Goal: Task Accomplishment & Management: Use online tool/utility

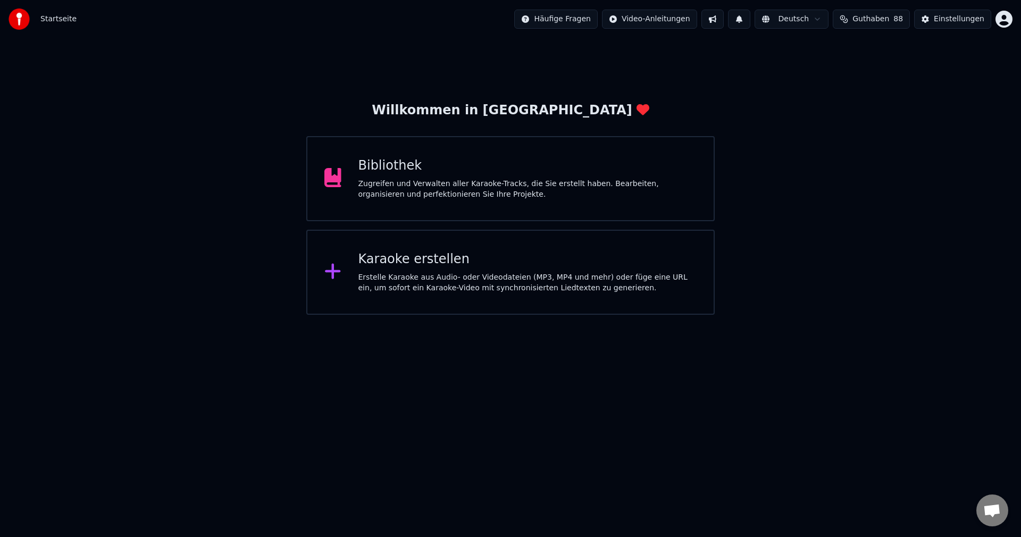
click at [494, 283] on div "Erstelle Karaoke aus Audio- oder Videodateien (MP3, MP4 und mehr) oder füge ein…" at bounding box center [528, 282] width 339 height 21
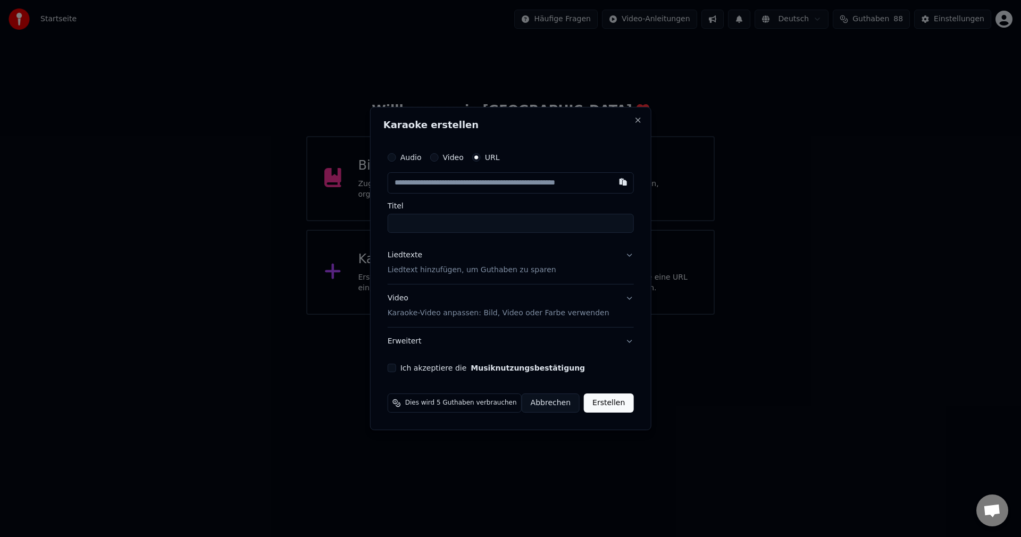
type input "**********"
drag, startPoint x: 555, startPoint y: 224, endPoint x: 280, endPoint y: 224, distance: 275.0
click at [280, 226] on body "**********" at bounding box center [510, 157] width 1021 height 315
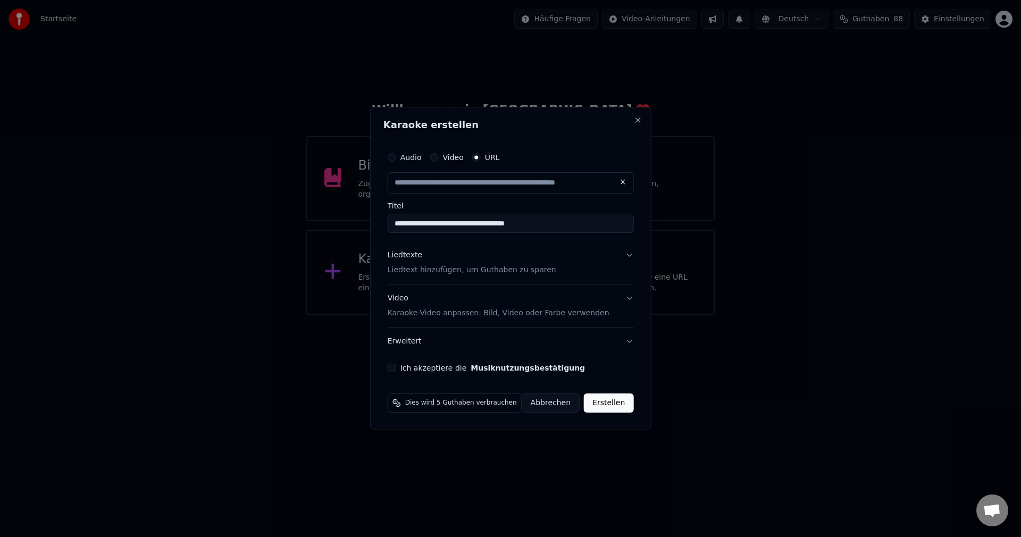
click at [441, 274] on p "Liedtext hinzufügen, um Guthaben zu sparen" at bounding box center [472, 270] width 169 height 11
type input "**********"
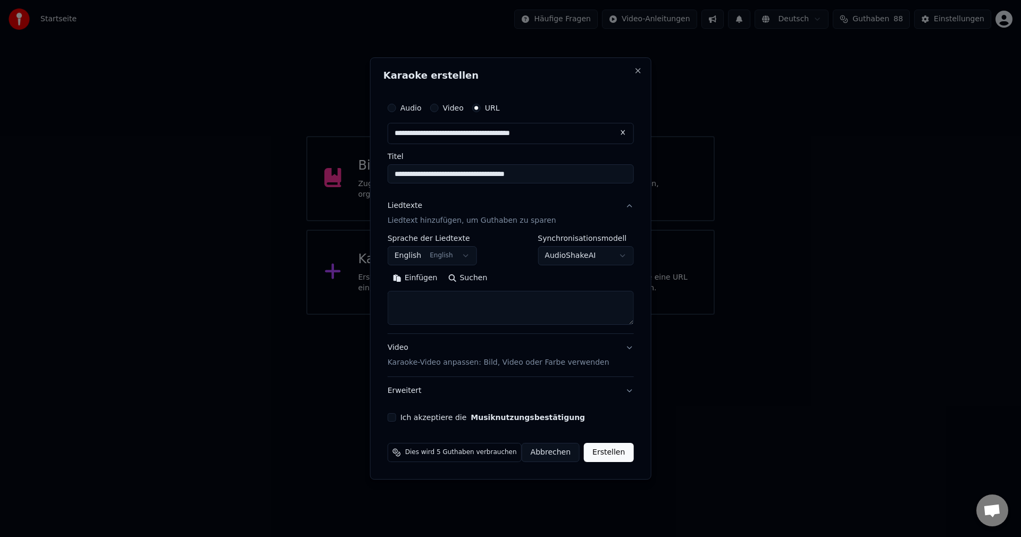
click at [472, 318] on textarea at bounding box center [511, 308] width 246 height 34
paste textarea "**********"
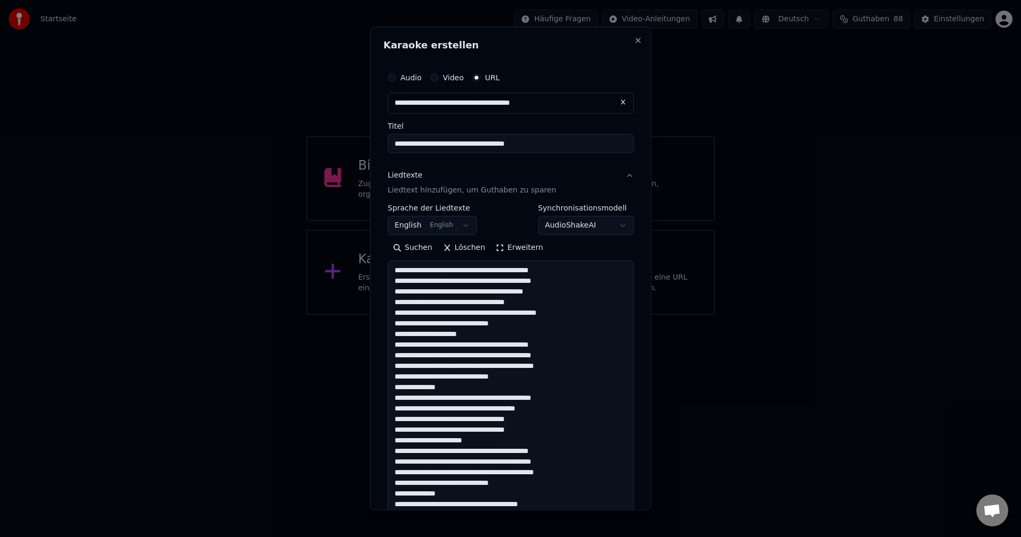
scroll to position [322, 0]
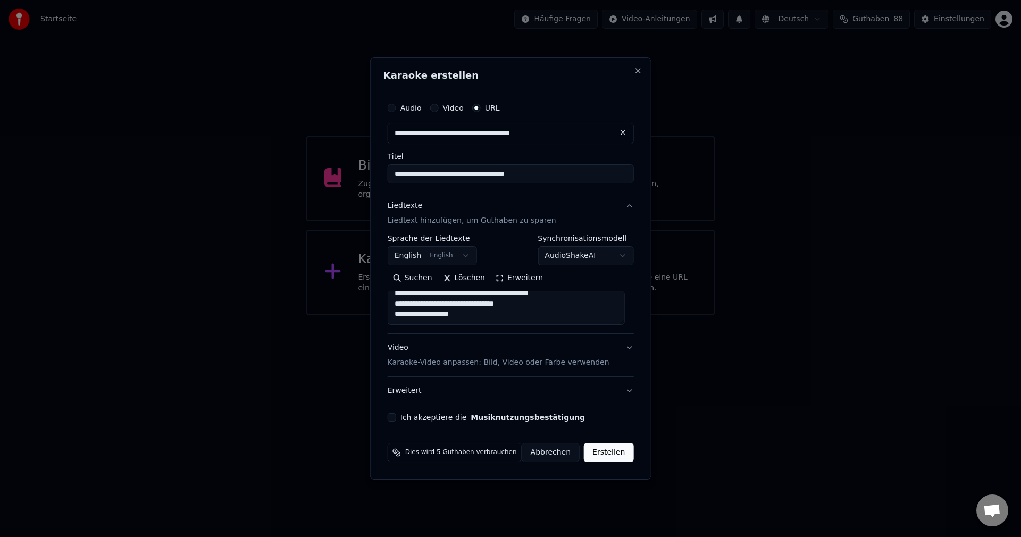
type textarea "**********"
click at [396, 420] on button "Ich akzeptiere die Musiknutzungsbestätigung" at bounding box center [392, 417] width 9 height 9
click at [616, 447] on button "Erstellen" at bounding box center [608, 452] width 49 height 19
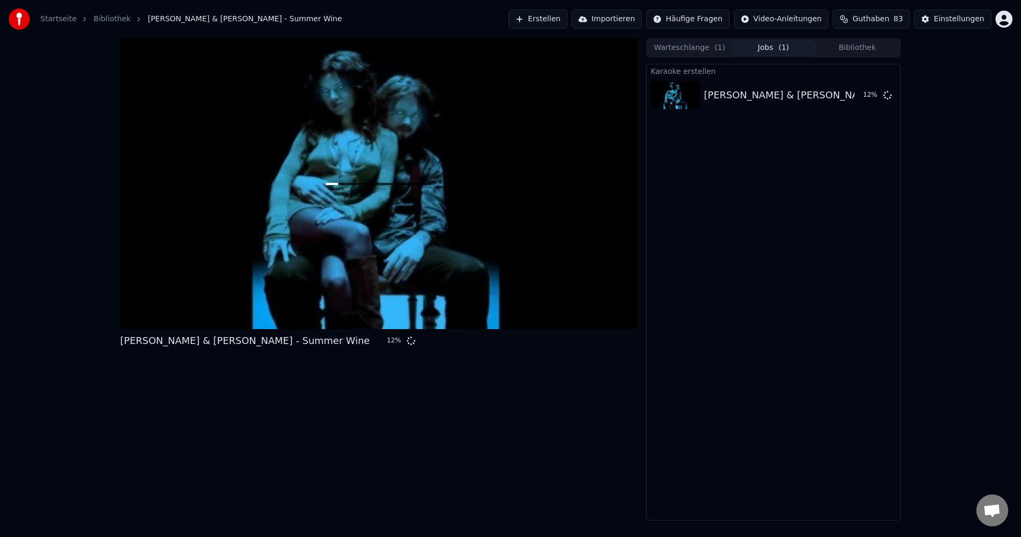
click at [557, 11] on button "Erstellen" at bounding box center [538, 19] width 59 height 19
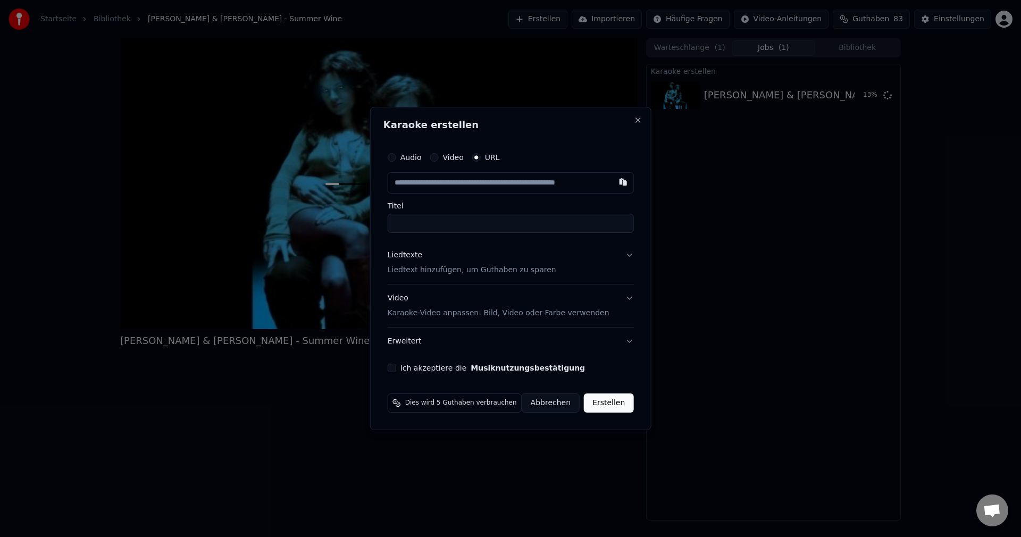
type input "**********"
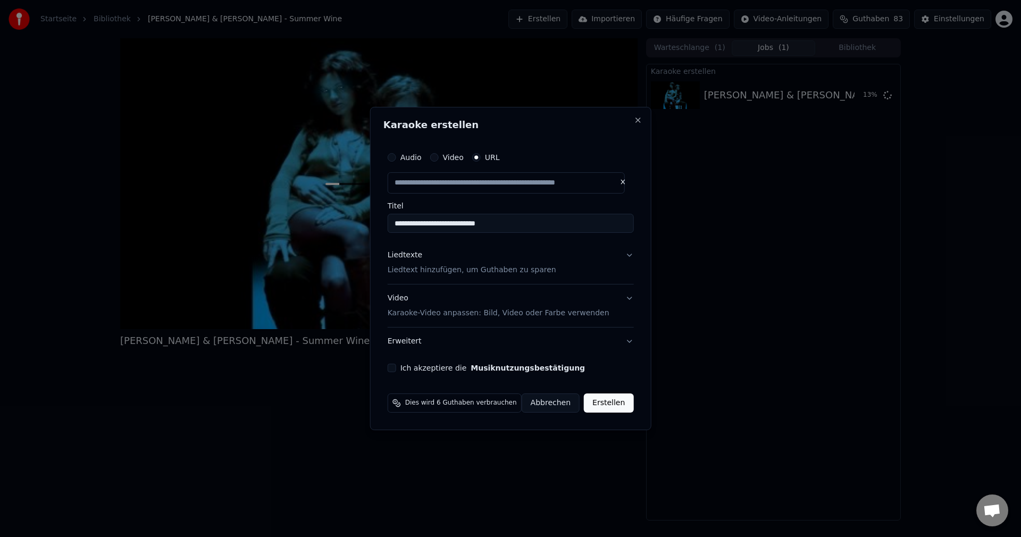
drag, startPoint x: 470, startPoint y: 233, endPoint x: 321, endPoint y: 209, distance: 150.8
click at [321, 209] on body "**********" at bounding box center [510, 268] width 1021 height 537
type input "**********"
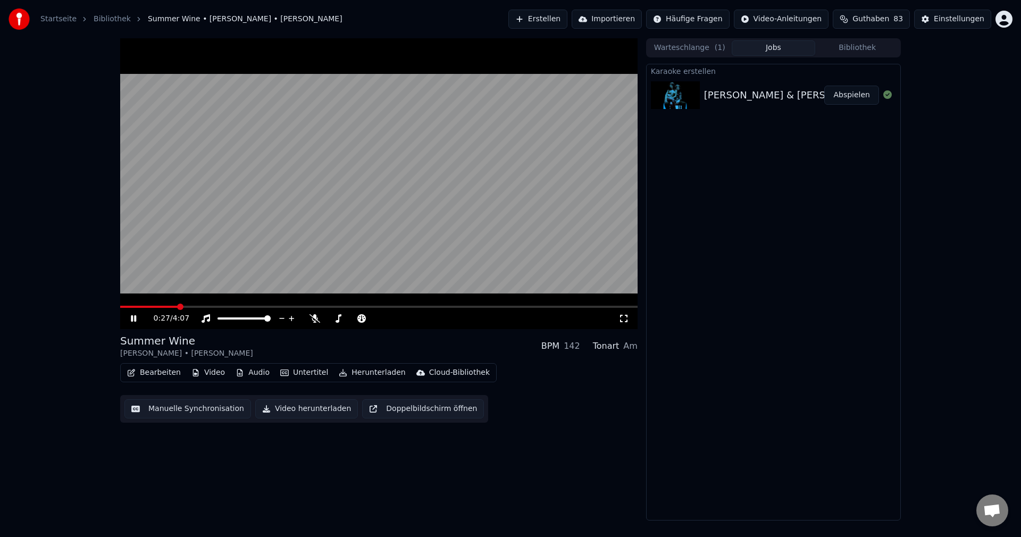
click at [249, 196] on video at bounding box center [379, 183] width 518 height 291
click at [311, 316] on icon at bounding box center [315, 318] width 11 height 9
click at [391, 189] on video at bounding box center [379, 183] width 518 height 291
click at [408, 185] on video at bounding box center [379, 183] width 518 height 291
click at [851, 39] on div "Warteschlange ( 1 ) Jobs Bibliothek" at bounding box center [773, 47] width 255 height 19
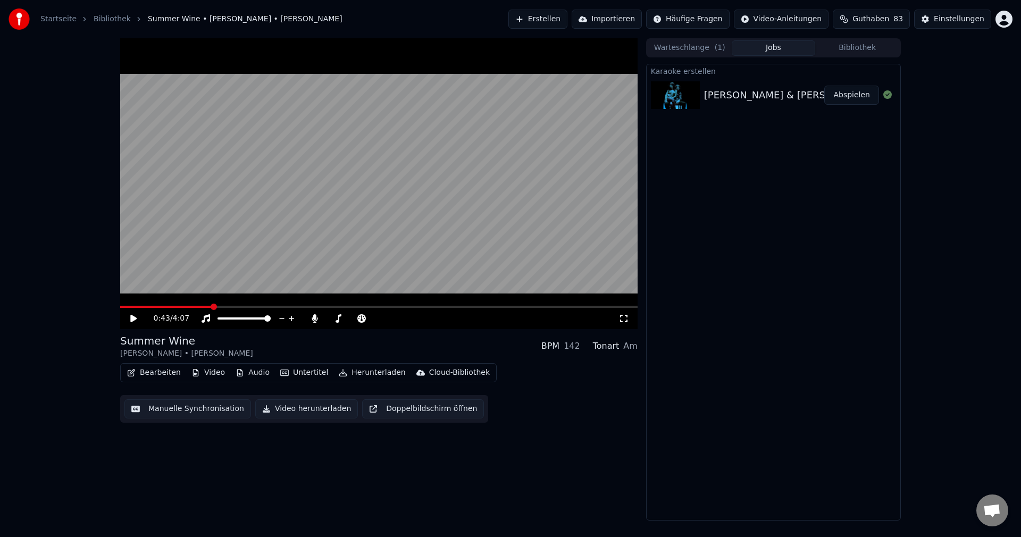
click at [861, 49] on button "Bibliothek" at bounding box center [857, 47] width 84 height 15
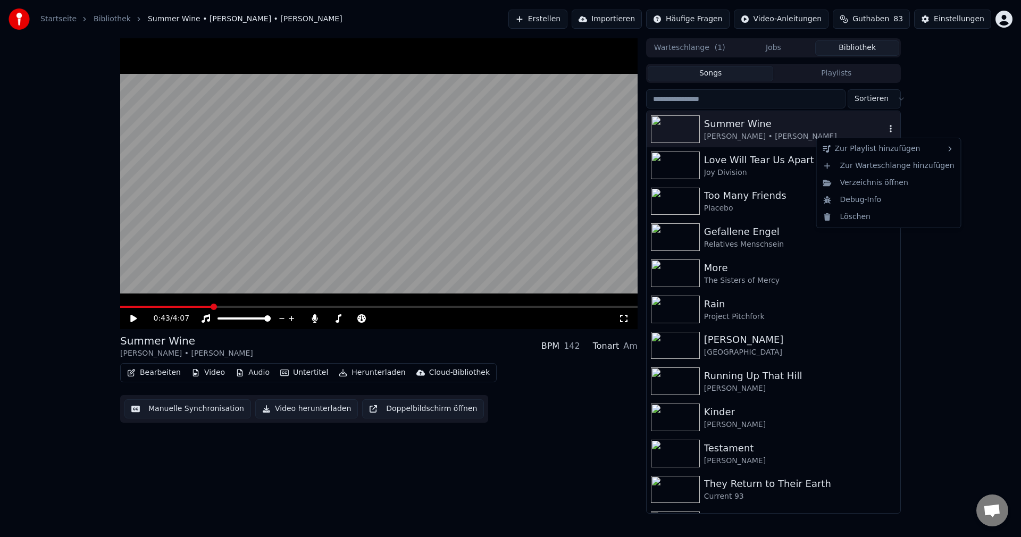
click at [886, 131] on icon "button" at bounding box center [891, 128] width 11 height 9
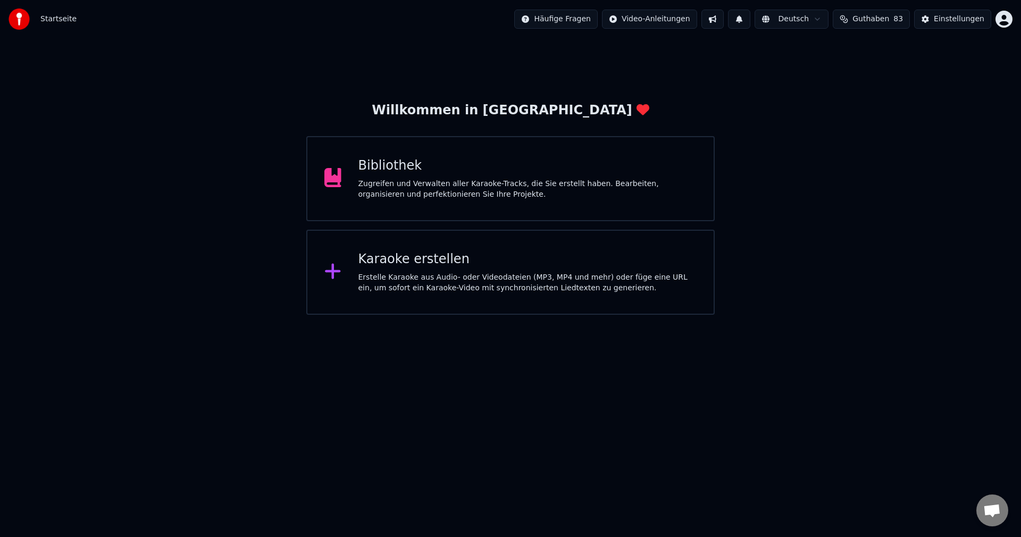
click at [449, 163] on div "Bibliothek" at bounding box center [528, 165] width 339 height 17
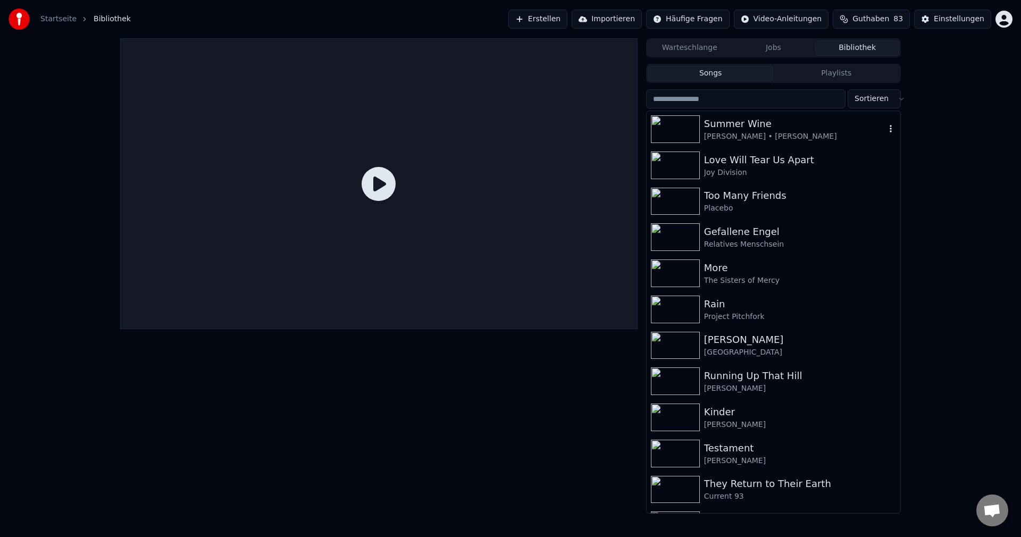
click at [775, 134] on div "[PERSON_NAME] • [PERSON_NAME]" at bounding box center [794, 136] width 181 height 11
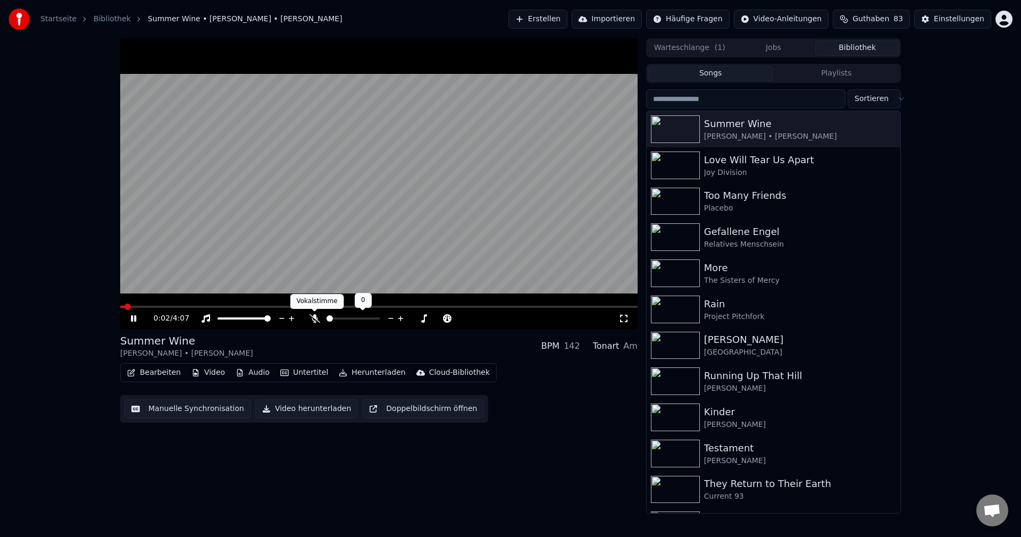
click at [315, 319] on icon at bounding box center [315, 318] width 11 height 9
click at [326, 307] on span at bounding box center [379, 307] width 518 height 2
click at [371, 129] on video at bounding box center [379, 183] width 518 height 291
click at [175, 414] on button "Manuelle Synchronisation" at bounding box center [187, 408] width 127 height 19
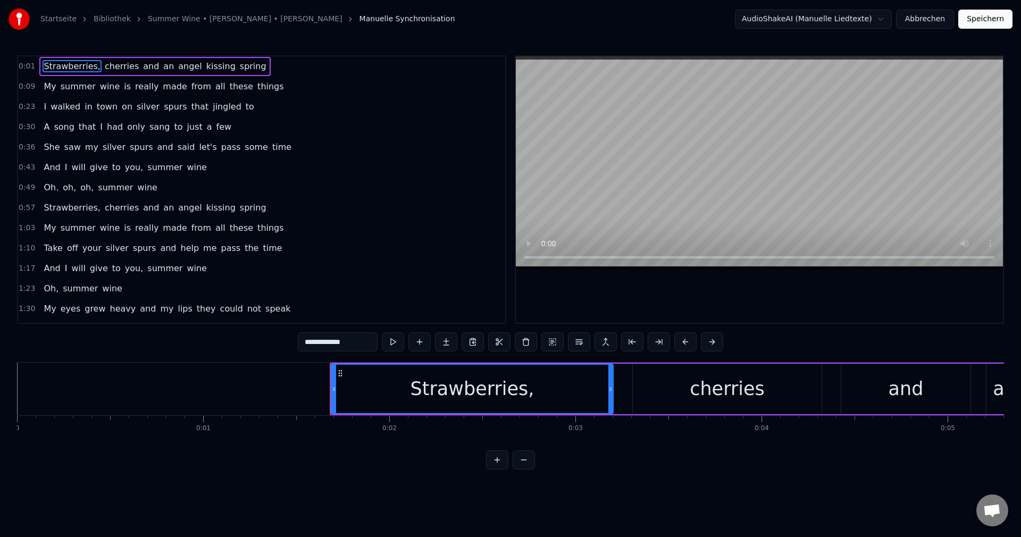
click at [940, 20] on button "Abbrechen" at bounding box center [925, 19] width 58 height 19
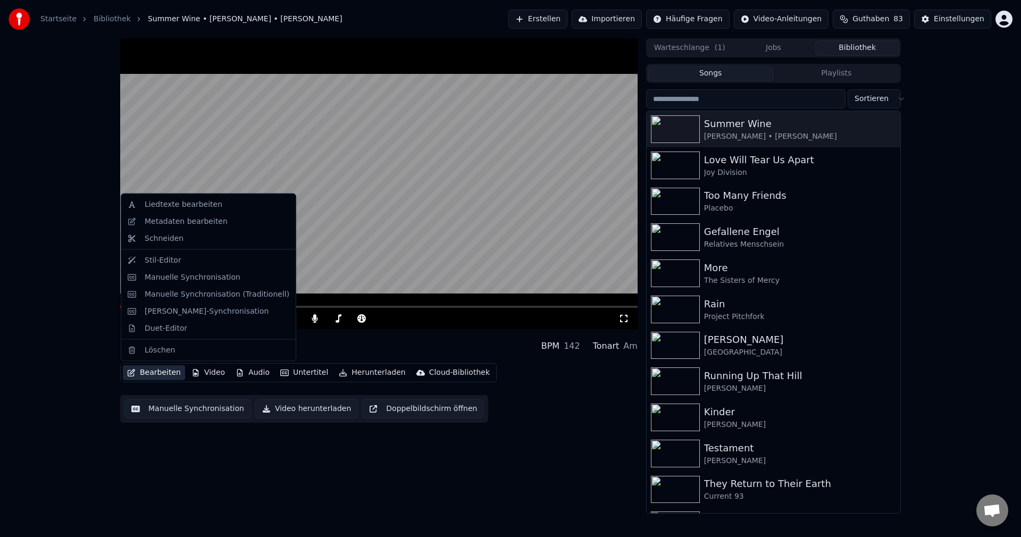
click at [154, 376] on button "Bearbeiten" at bounding box center [154, 372] width 62 height 15
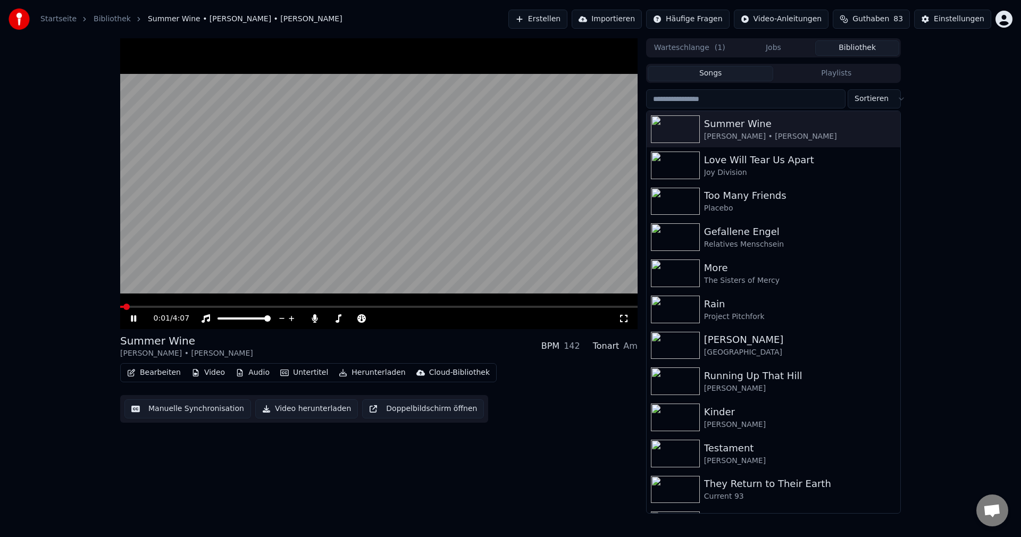
click at [390, 177] on video at bounding box center [379, 183] width 518 height 291
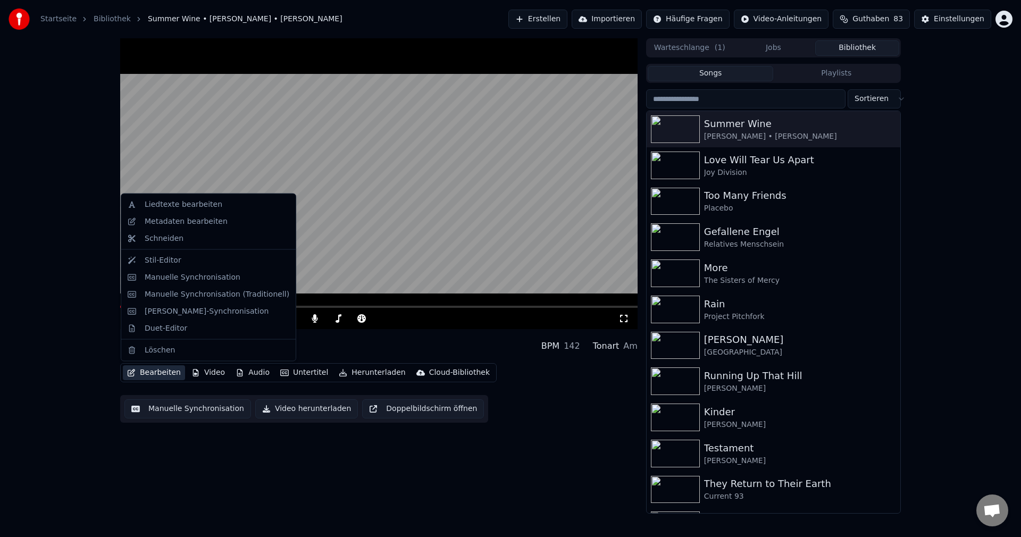
click at [140, 374] on button "Bearbeiten" at bounding box center [154, 372] width 62 height 15
click at [165, 322] on div "Duet-Editor" at bounding box center [208, 328] width 170 height 17
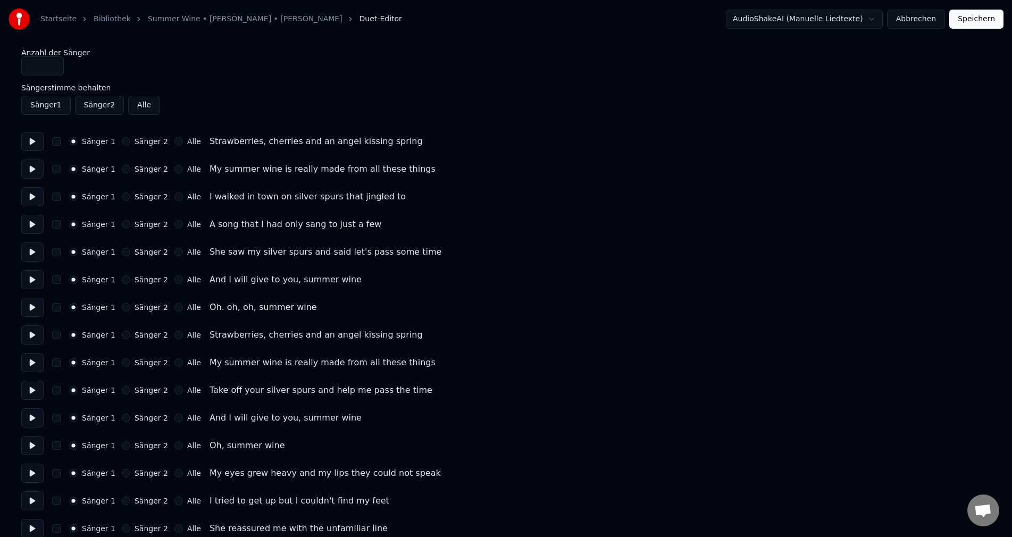
click at [32, 137] on button at bounding box center [32, 141] width 22 height 19
click at [36, 172] on button at bounding box center [32, 169] width 22 height 19
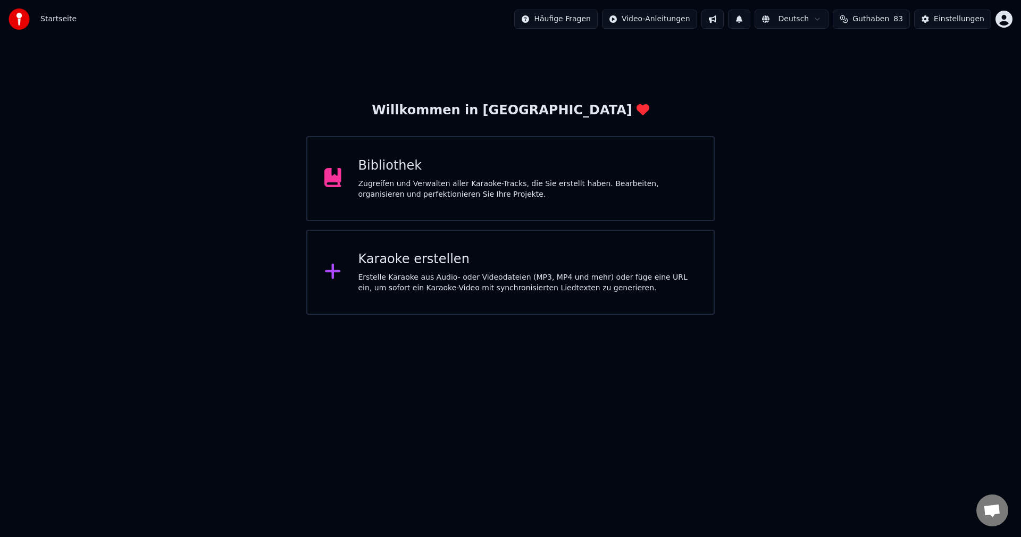
click at [488, 180] on div "Bibliothek Zugreifen und Verwalten aller Karaoke-Tracks, die Sie erstellt haben…" at bounding box center [528, 178] width 339 height 43
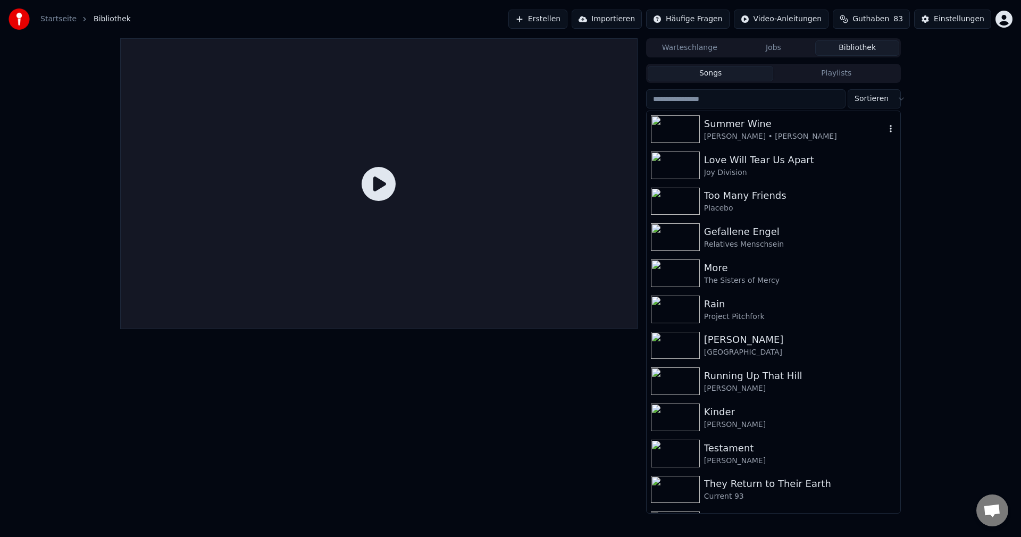
click at [886, 127] on icon "button" at bounding box center [891, 128] width 11 height 9
click at [719, 121] on div "Summer Wine" at bounding box center [794, 123] width 181 height 15
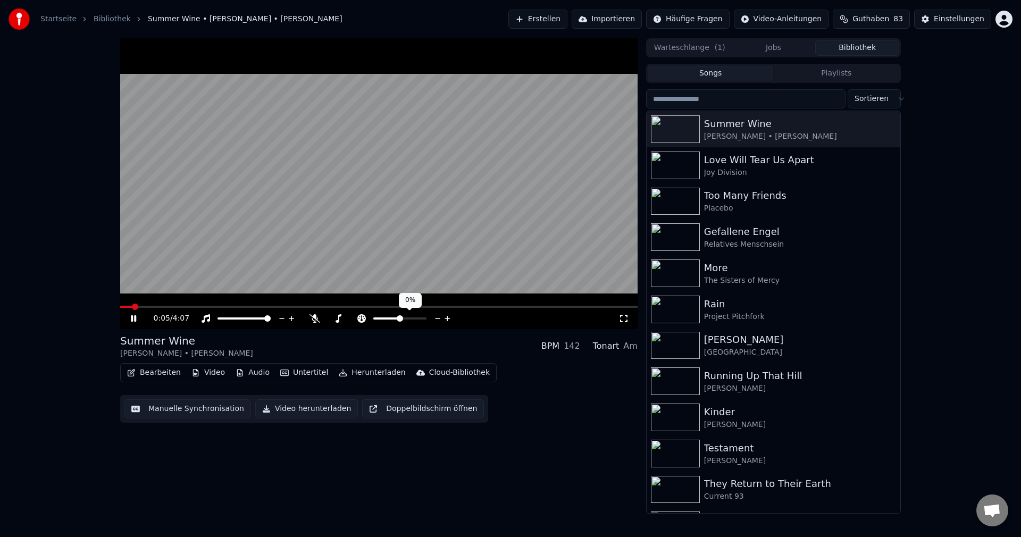
click at [446, 316] on icon at bounding box center [448, 318] width 10 height 11
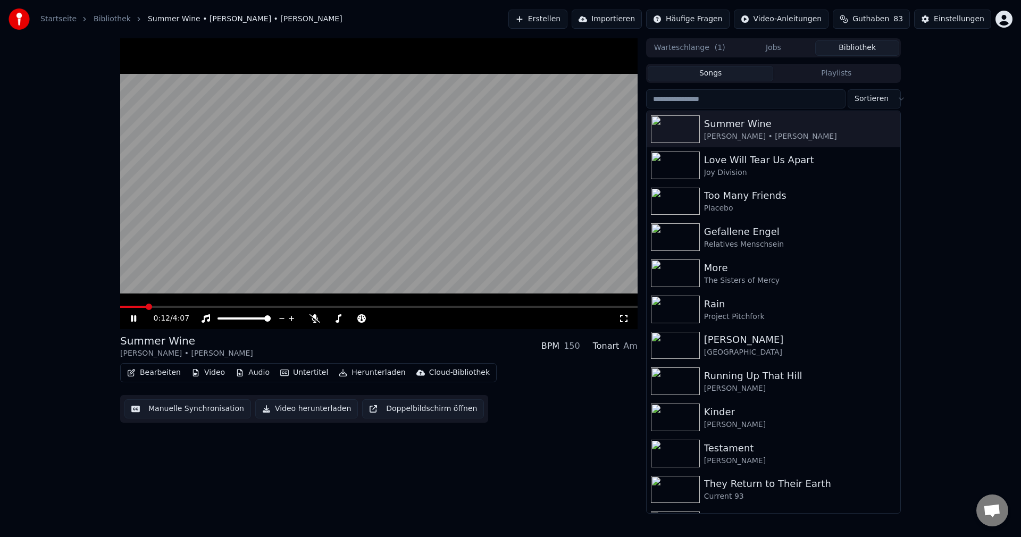
click at [315, 313] on div "0:12 / 4:07" at bounding box center [379, 318] width 518 height 21
click at [316, 319] on icon at bounding box center [315, 318] width 11 height 9
click at [421, 307] on span at bounding box center [379, 307] width 518 height 2
click at [886, 134] on button "button" at bounding box center [891, 129] width 11 height 13
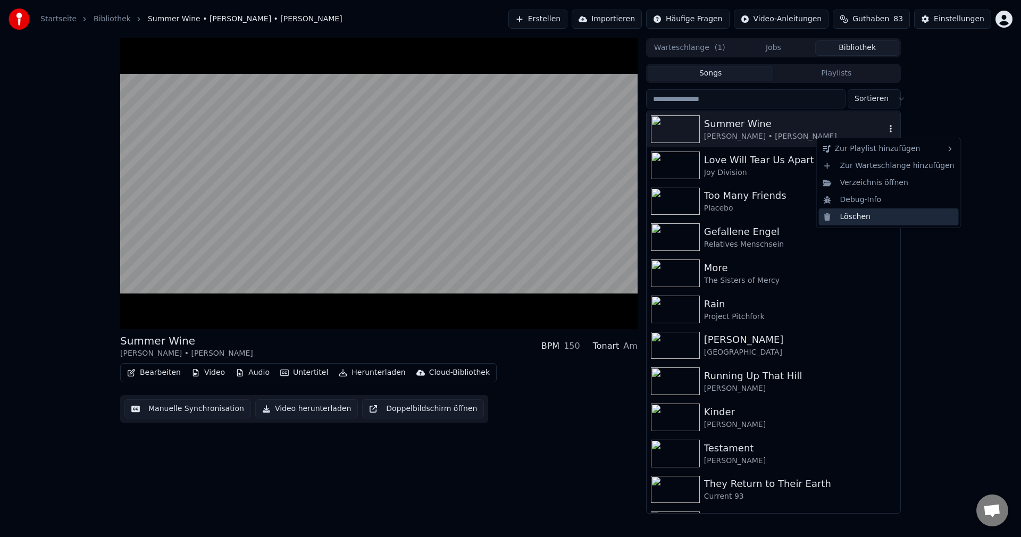
click at [857, 221] on div "Löschen" at bounding box center [889, 217] width 140 height 17
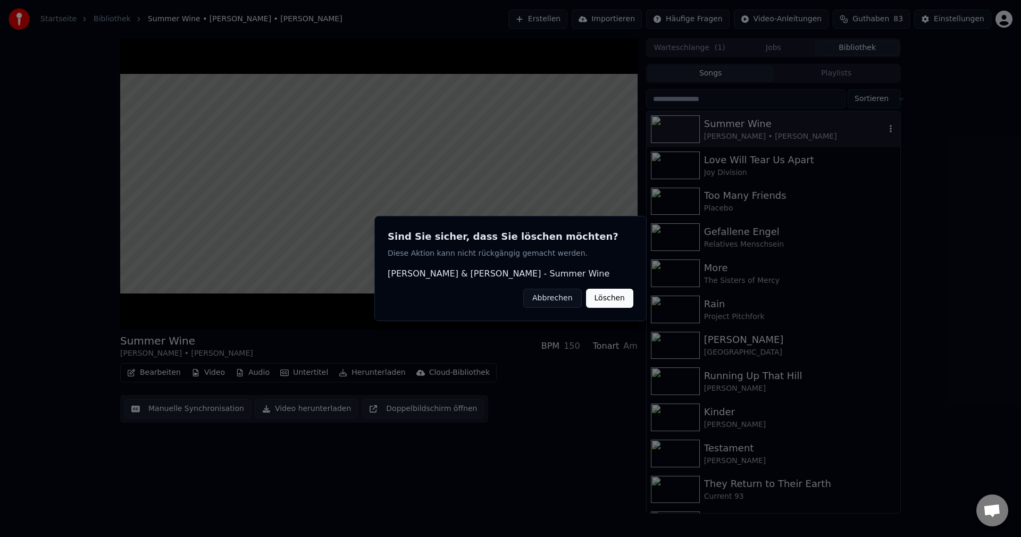
click at [624, 296] on button "Löschen" at bounding box center [609, 298] width 47 height 19
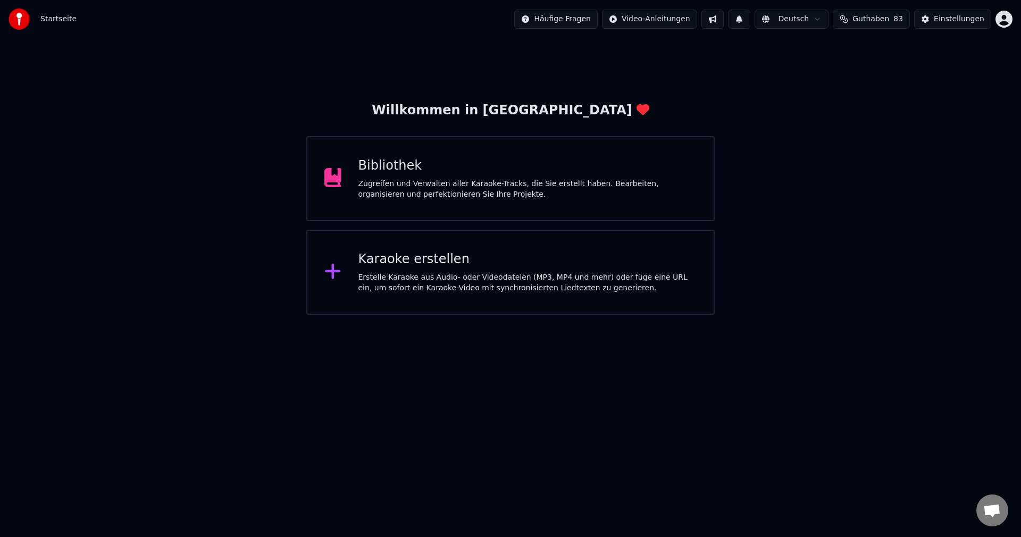
click at [529, 197] on div "Zugreifen und Verwalten aller Karaoke-Tracks, die Sie erstellt haben. Bearbeite…" at bounding box center [528, 189] width 339 height 21
